Goal: Information Seeking & Learning: Find specific page/section

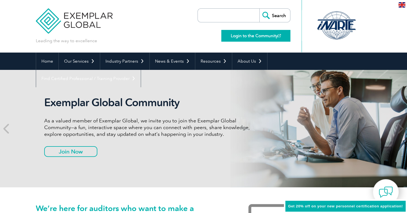
click at [259, 36] on link "Login to the Community" at bounding box center [255, 36] width 69 height 12
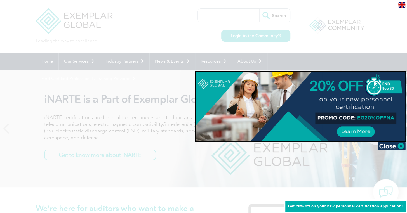
click at [127, 53] on div at bounding box center [203, 106] width 407 height 213
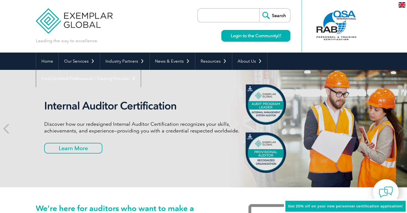
click at [96, 26] on img at bounding box center [74, 17] width 77 height 34
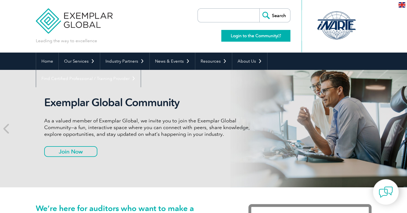
click at [248, 37] on link "Login to the Community" at bounding box center [255, 36] width 69 height 12
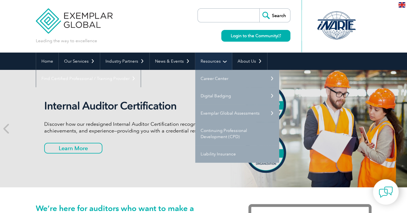
click at [214, 60] on link "Resources" at bounding box center [213, 61] width 37 height 17
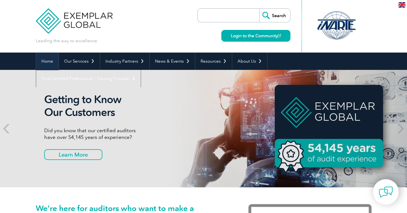
click at [41, 60] on link "Home" at bounding box center [47, 61] width 22 height 17
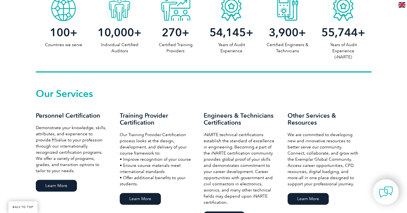
scroll to position [314, 0]
click at [163, 104] on div "Our Services Personnel Certification Demonstrate your knowledge, skills, attrib…" at bounding box center [204, 157] width 336 height 135
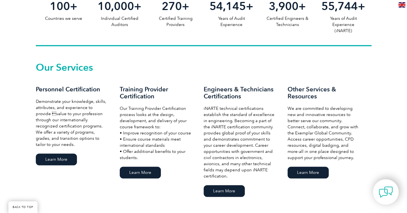
scroll to position [341, 0]
click at [52, 155] on link "Learn More" at bounding box center [56, 159] width 41 height 12
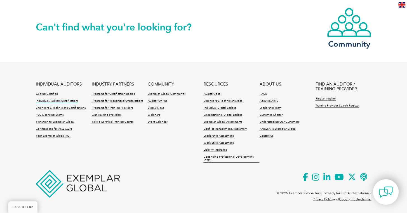
scroll to position [589, 0]
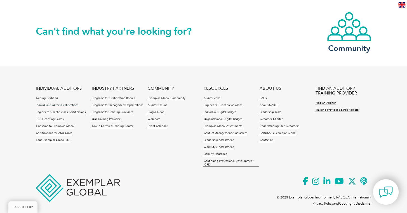
click at [61, 104] on link "Individual Auditors Certifications" at bounding box center [57, 105] width 43 height 4
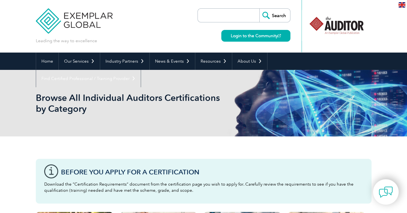
click at [219, 15] on input "search" at bounding box center [230, 15] width 59 height 13
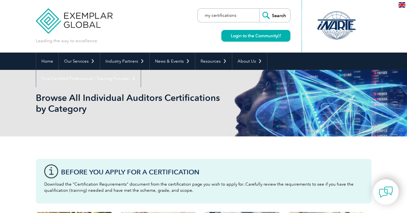
type input "my certifications"
click at [259, 9] on input "Search" at bounding box center [274, 15] width 31 height 13
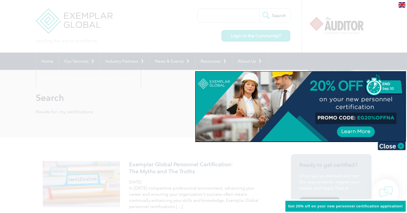
click at [160, 99] on div at bounding box center [203, 106] width 407 height 213
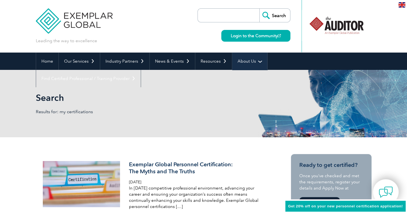
click at [244, 60] on link "About Us" at bounding box center [249, 61] width 35 height 17
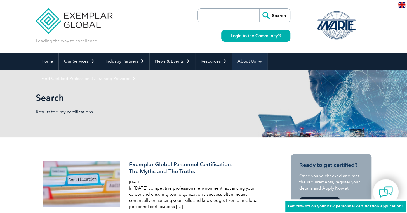
click at [251, 58] on link "About Us" at bounding box center [249, 61] width 35 height 17
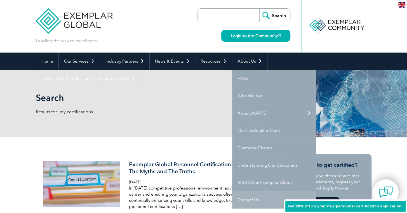
click at [243, 199] on link "Contact Us" at bounding box center [274, 199] width 84 height 17
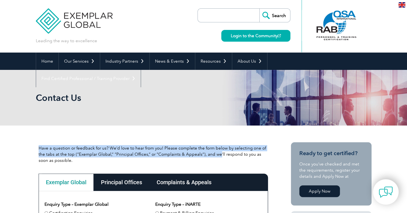
drag, startPoint x: 216, startPoint y: 154, endPoint x: 230, endPoint y: 128, distance: 28.9
